Goal: Task Accomplishment & Management: Use online tool/utility

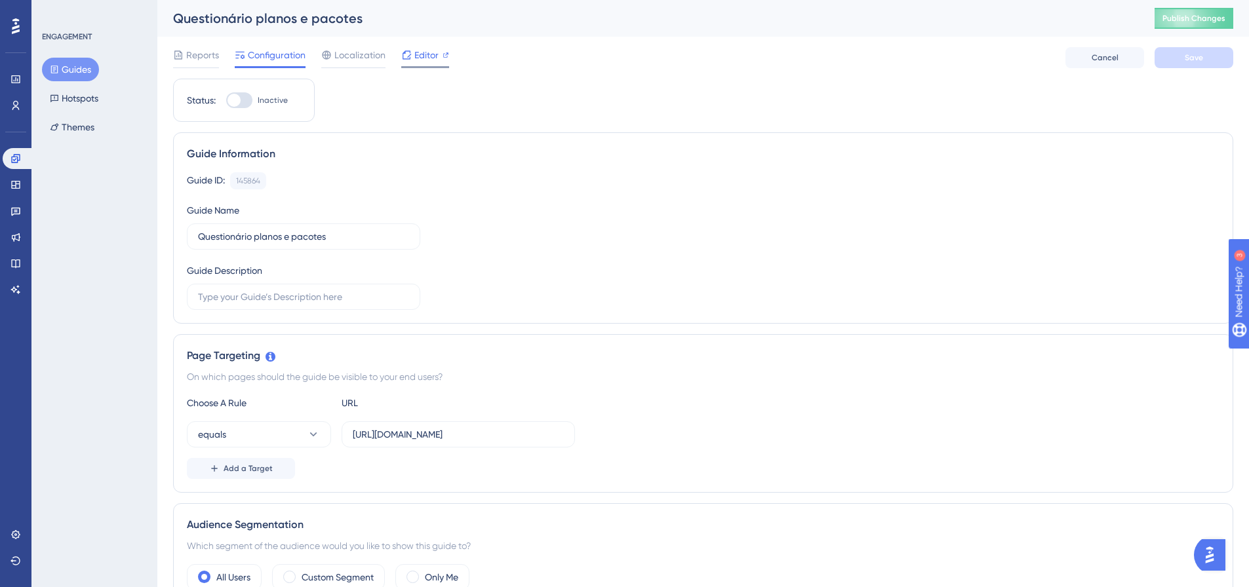
click at [431, 56] on span "Editor" at bounding box center [426, 55] width 24 height 16
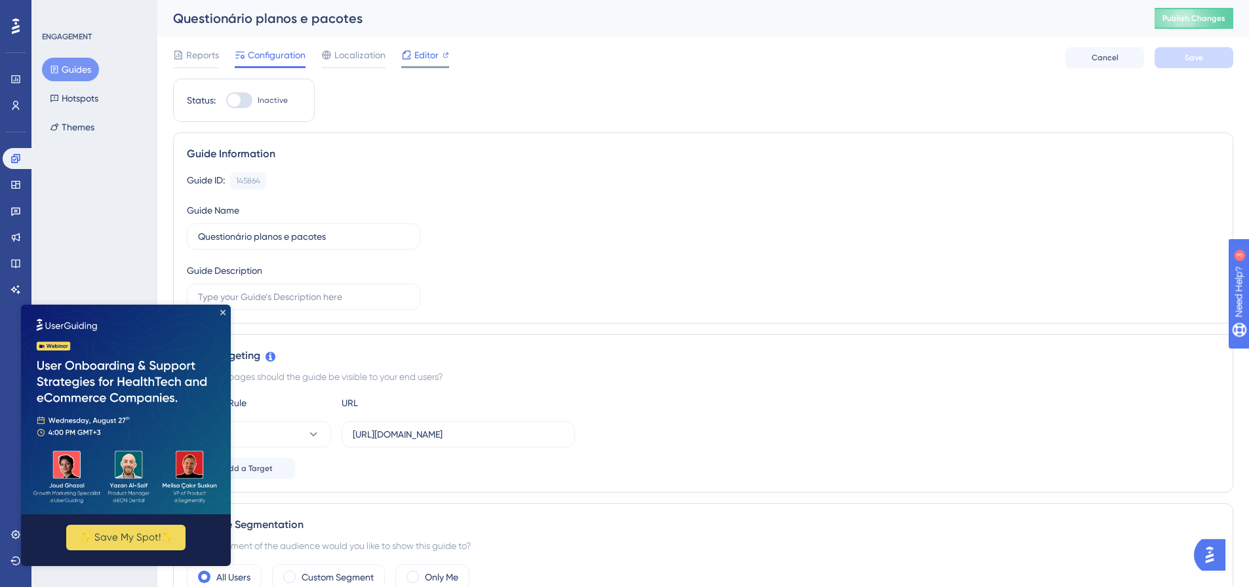
click at [413, 59] on div "Editor" at bounding box center [425, 55] width 48 height 16
click at [223, 312] on icon "Close Preview" at bounding box center [222, 312] width 5 height 5
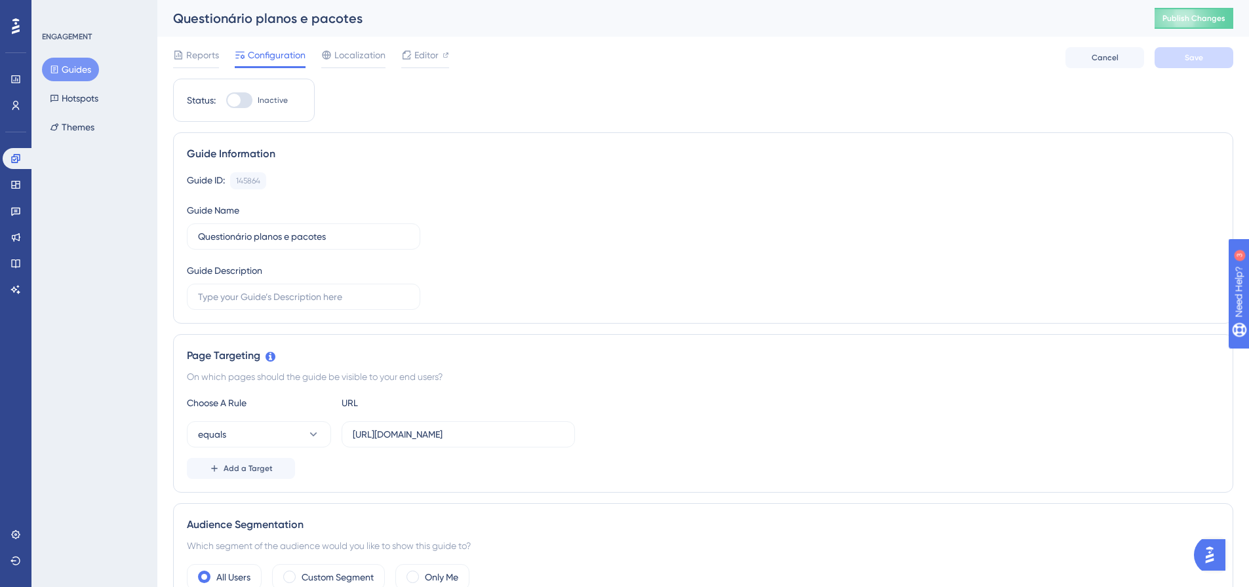
click at [77, 52] on div "ENGAGEMENT Guides Hotspots Themes" at bounding box center [95, 85] width 106 height 108
click at [69, 66] on button "Guides" at bounding box center [70, 70] width 57 height 24
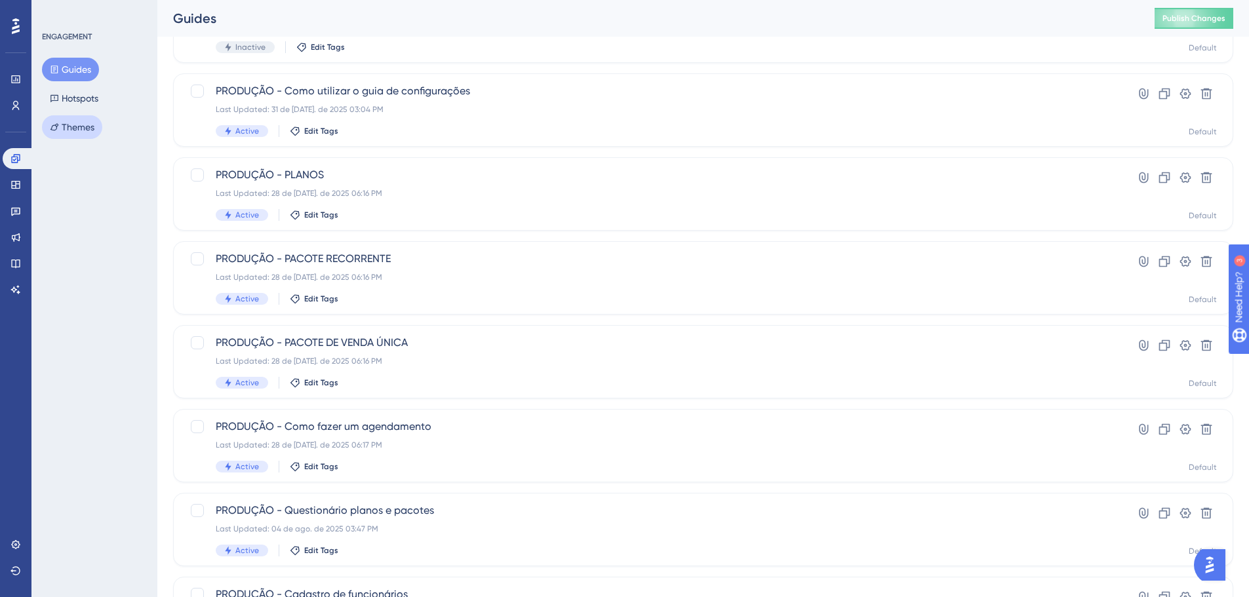
scroll to position [66, 0]
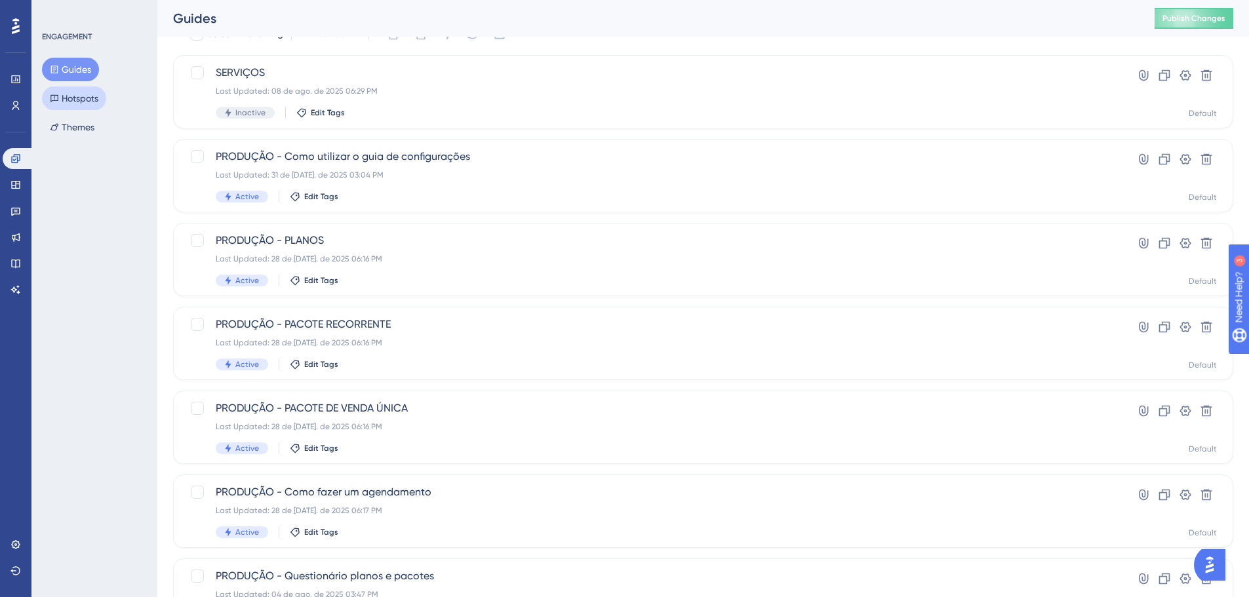
click at [59, 90] on button "Hotspots" at bounding box center [74, 99] width 64 height 24
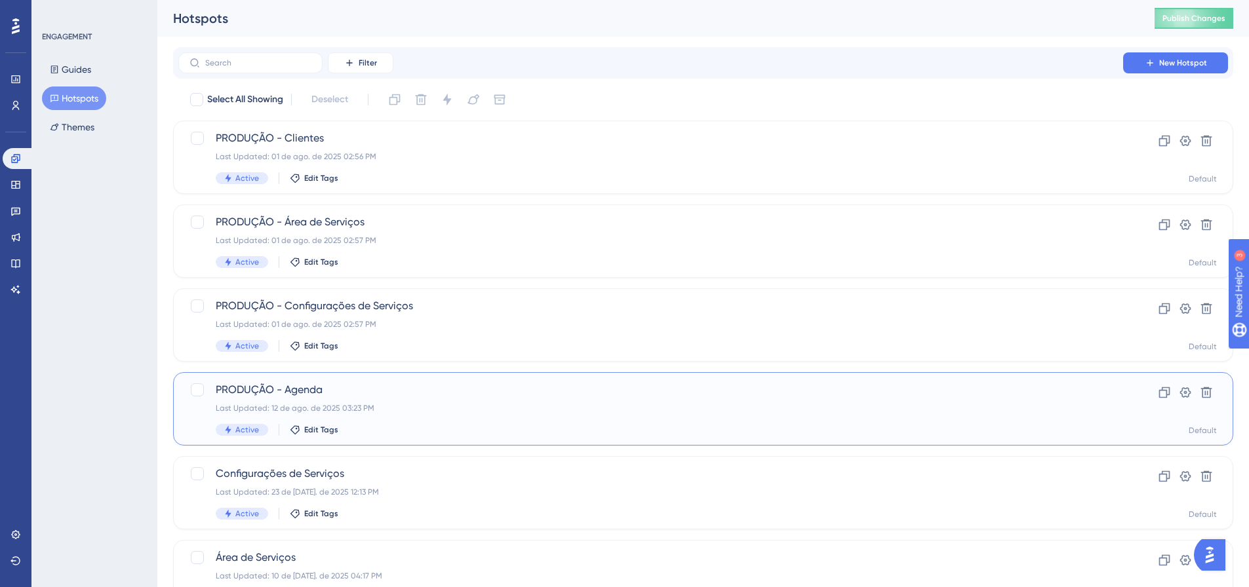
click at [385, 405] on div "Last Updated: 12 de ago. de 2025 03:23 PM" at bounding box center [651, 408] width 870 height 10
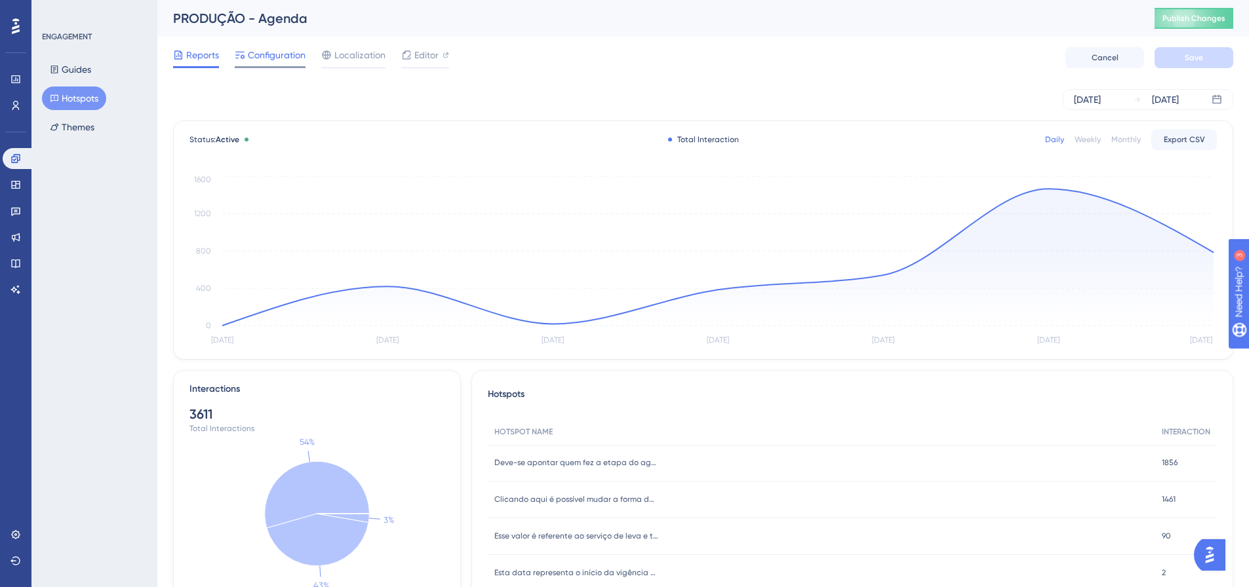
click at [281, 62] on span "Configuration" at bounding box center [277, 55] width 58 height 16
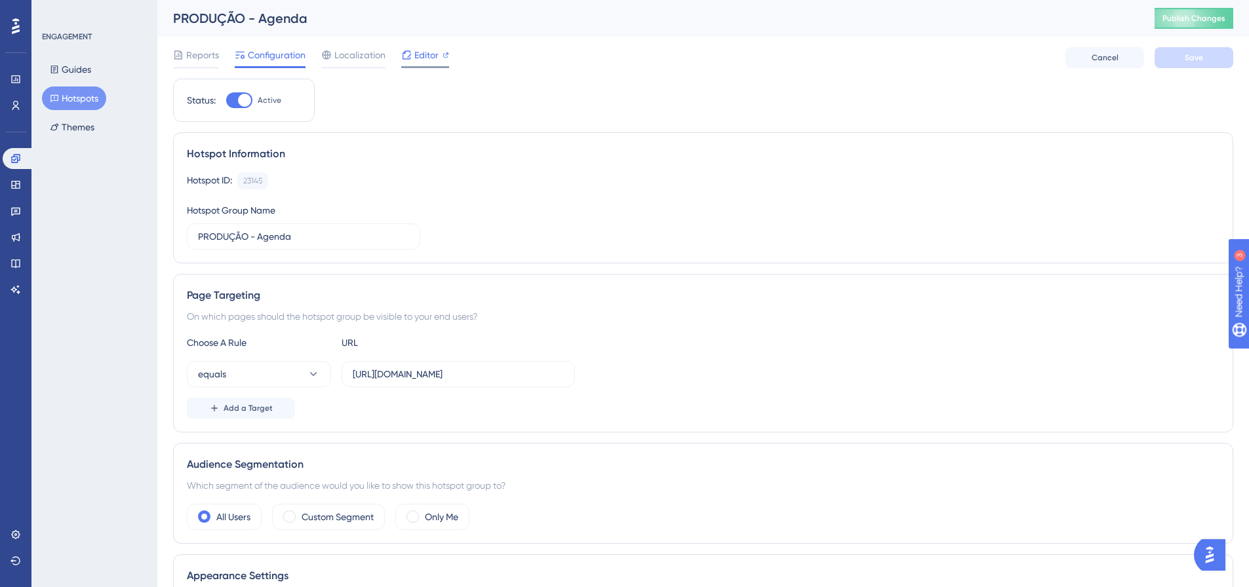
click at [423, 50] on span "Editor" at bounding box center [426, 55] width 24 height 16
click at [88, 64] on button "Guides" at bounding box center [70, 70] width 57 height 24
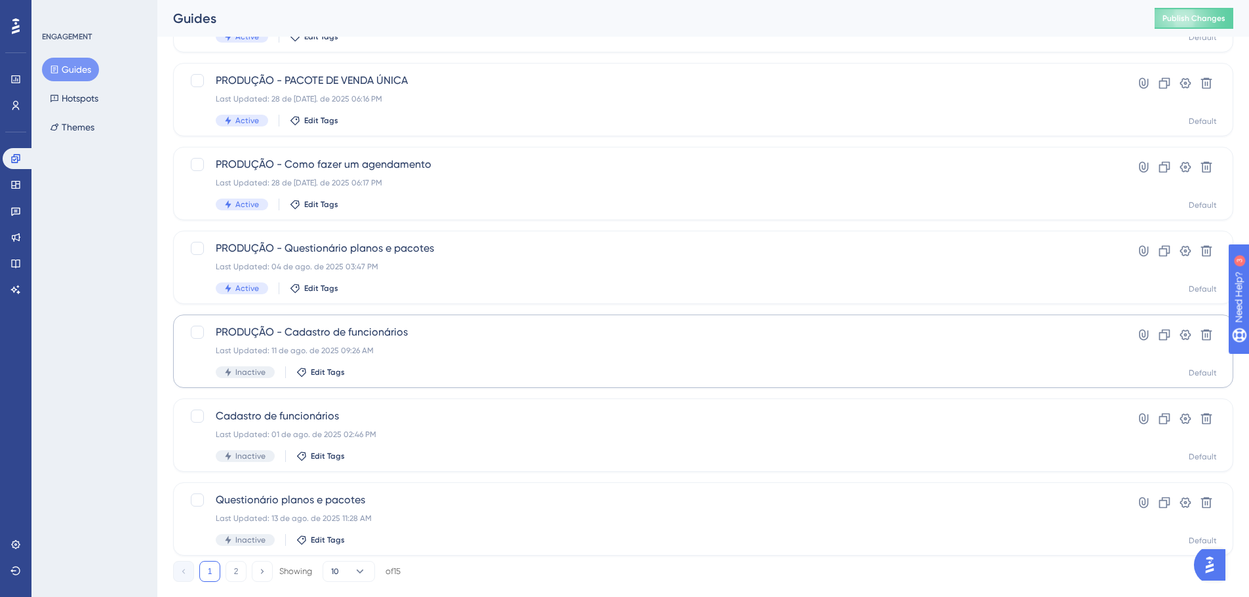
scroll to position [420, 0]
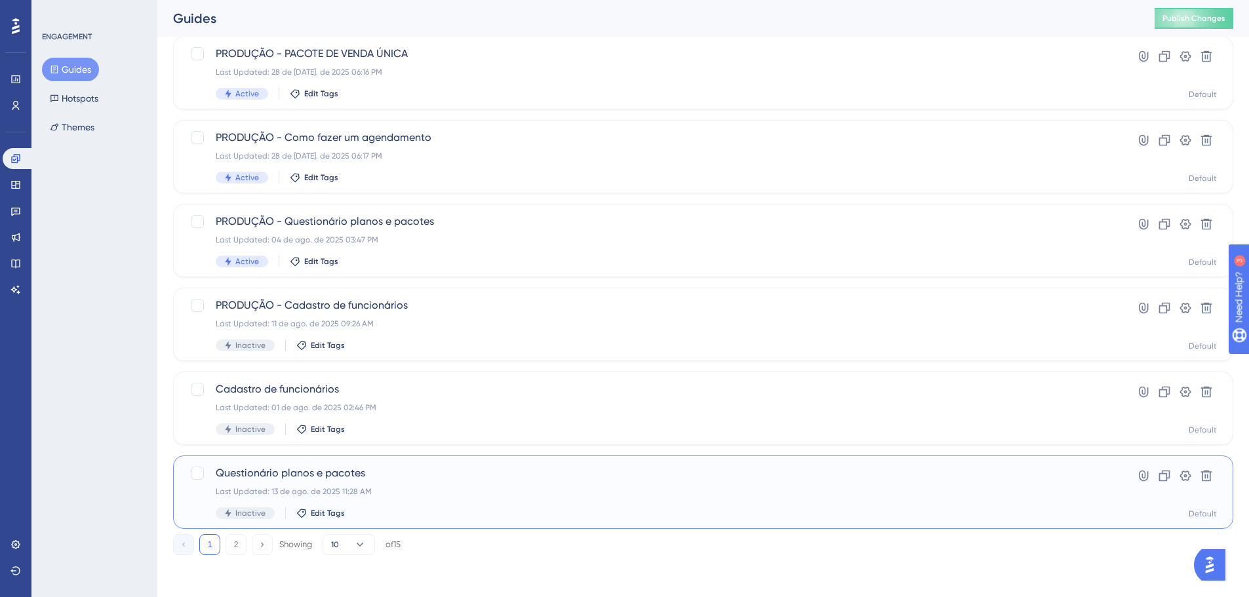
click at [345, 475] on span "Questionário planos e pacotes" at bounding box center [651, 473] width 870 height 16
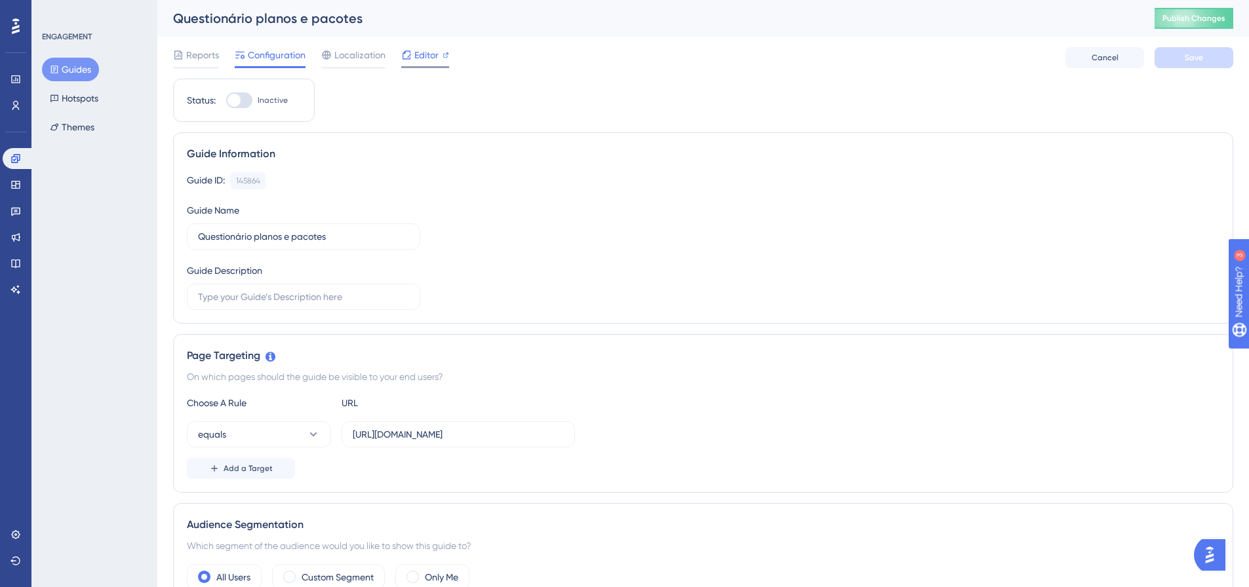
click at [410, 63] on div "Editor" at bounding box center [425, 57] width 48 height 21
click at [410, 58] on icon at bounding box center [406, 55] width 10 height 10
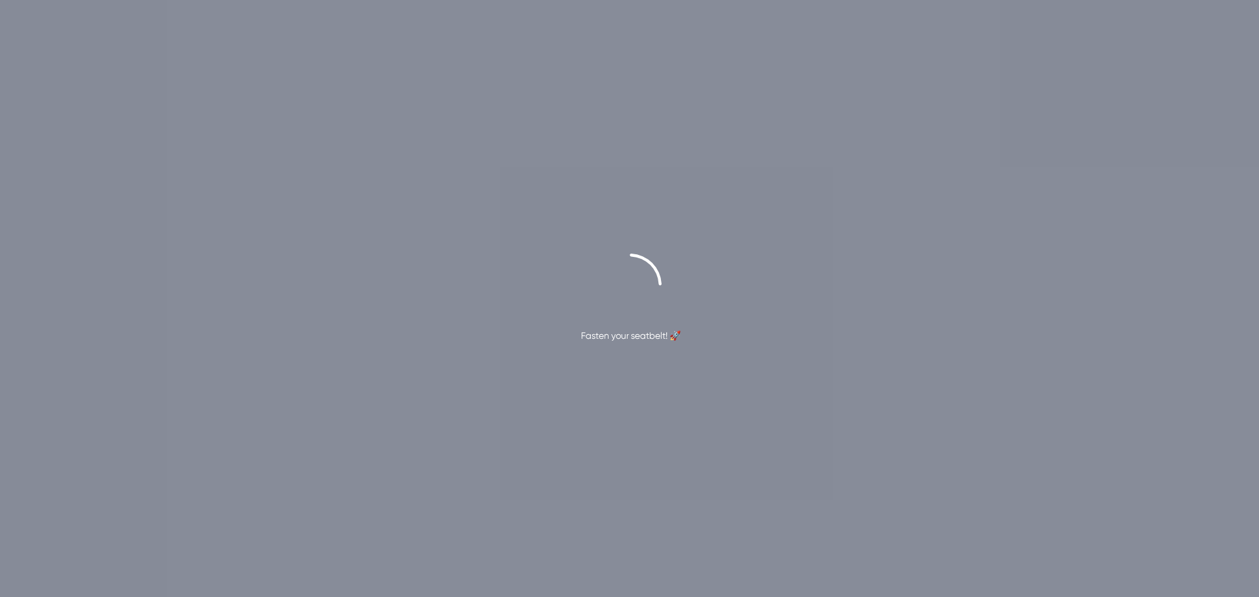
click at [975, 97] on div "Fasten your seatbelt! 🚀" at bounding box center [629, 298] width 1259 height 597
